Goal: Navigation & Orientation: Find specific page/section

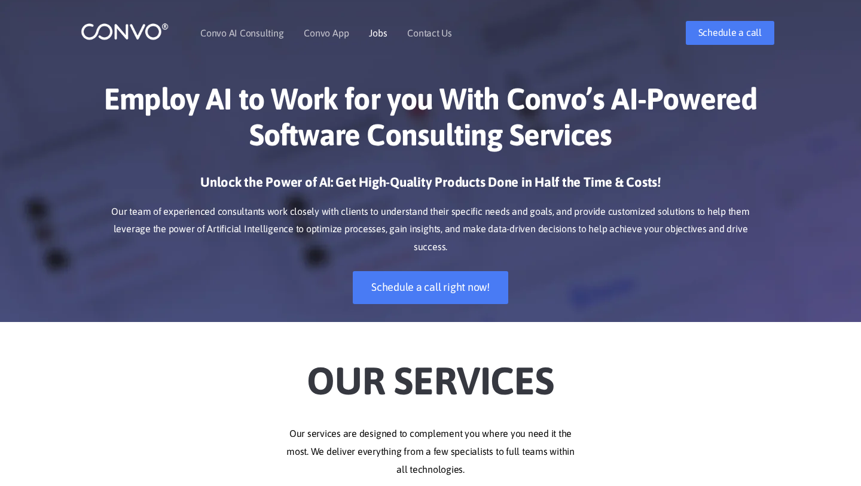
click at [374, 32] on link "Jobs" at bounding box center [378, 33] width 18 height 10
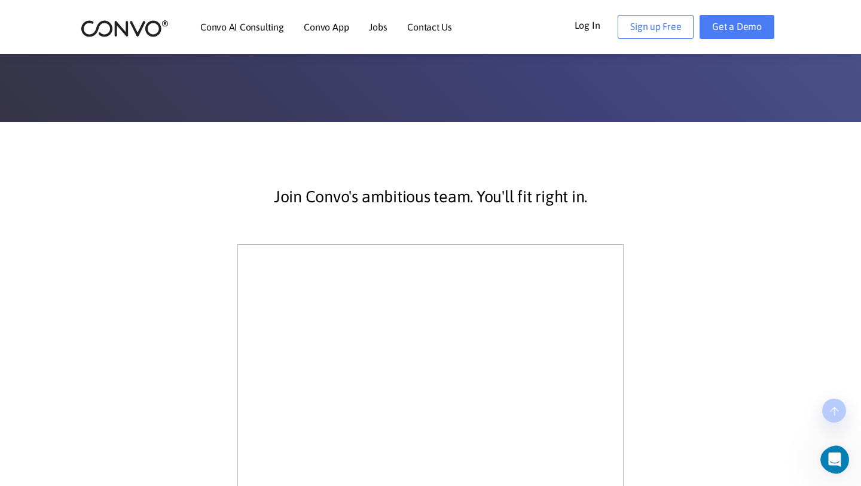
scroll to position [178, 0]
